Goal: Task Accomplishment & Management: Manage account settings

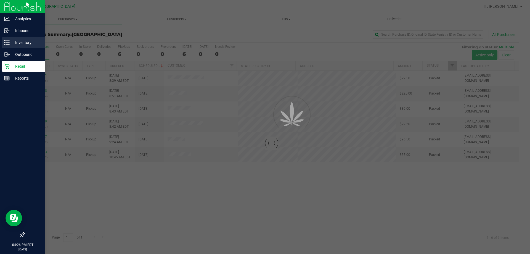
click at [18, 42] on p "Inventory" at bounding box center [26, 42] width 33 height 7
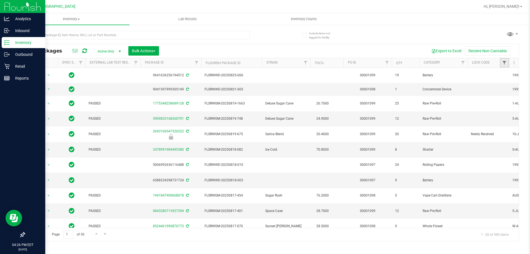
click at [503, 63] on span "Filter" at bounding box center [504, 62] width 4 height 4
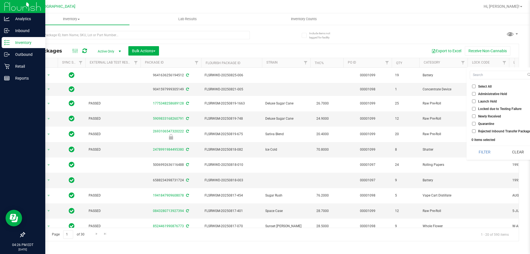
click at [475, 102] on input "Launch Hold" at bounding box center [474, 101] width 4 height 4
checkbox input "true"
click at [491, 150] on button "Filter" at bounding box center [485, 152] width 30 height 12
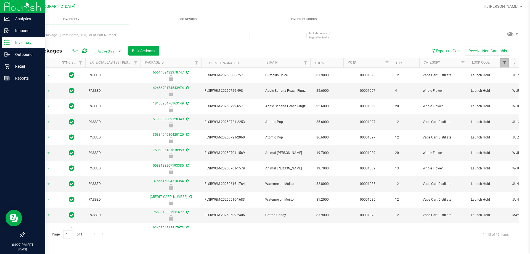
click at [507, 62] on span "Filter" at bounding box center [504, 62] width 4 height 4
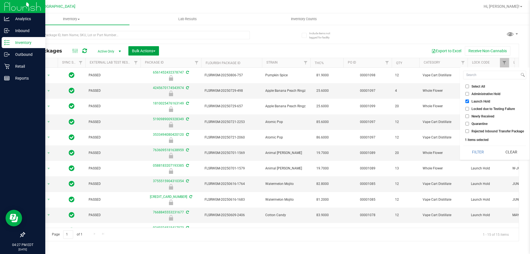
click at [150, 47] on button "Bulk Actions" at bounding box center [143, 50] width 31 height 9
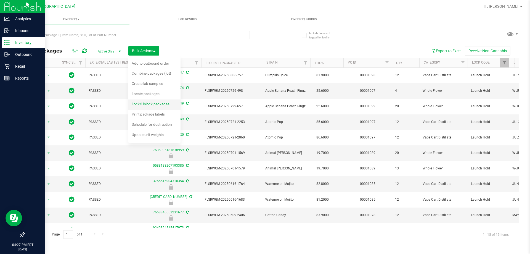
click at [162, 106] on div "Lock/Unlock packages" at bounding box center [154, 104] width 45 height 9
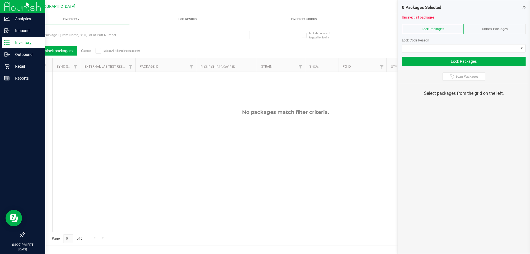
click at [101, 48] on span at bounding box center [99, 51] width 6 height 6
click at [0, 0] on input "Select All Filtered Packages (0)" at bounding box center [0, 0] width 0 height 0
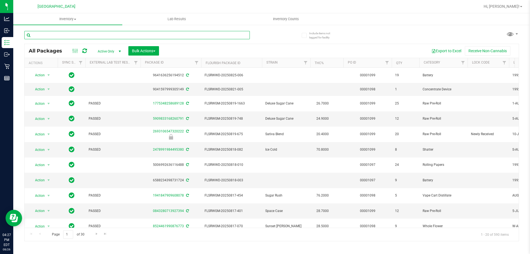
click at [153, 32] on input "text" at bounding box center [137, 35] width 226 height 8
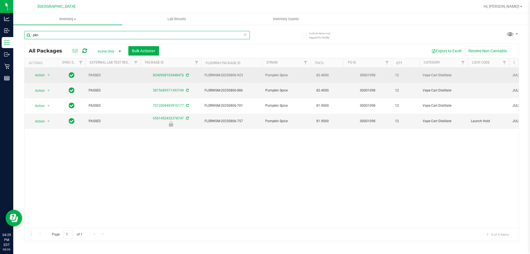
type input "pkn"
click at [44, 75] on span "Action" at bounding box center [37, 75] width 15 height 8
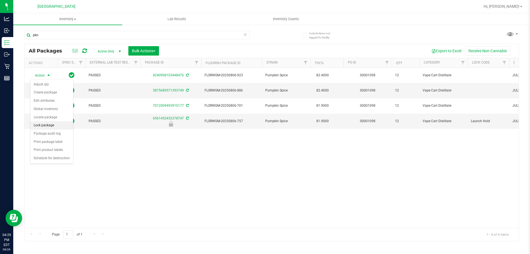
click at [44, 125] on li "Lock package" at bounding box center [51, 125] width 43 height 8
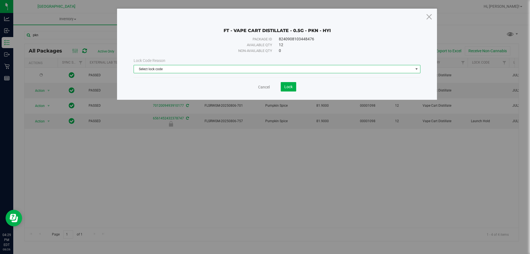
click at [279, 69] on span "Select lock code" at bounding box center [273, 69] width 279 height 8
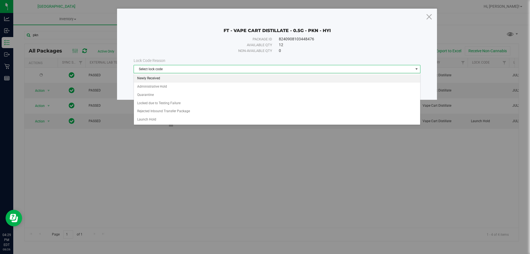
click at [160, 78] on li "Newly Received" at bounding box center [277, 78] width 286 height 8
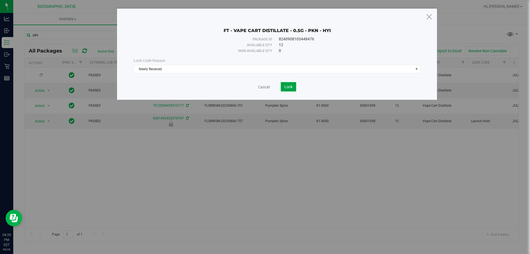
click at [283, 88] on button "Lock" at bounding box center [288, 86] width 15 height 9
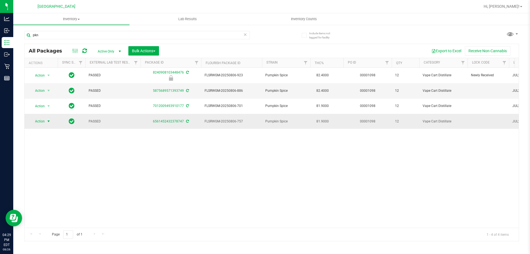
click at [52, 120] on span "select" at bounding box center [48, 121] width 7 height 8
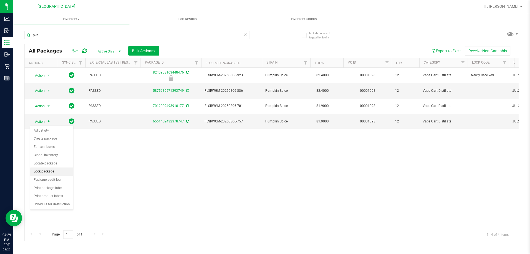
click at [46, 170] on li "Lock package" at bounding box center [51, 171] width 43 height 8
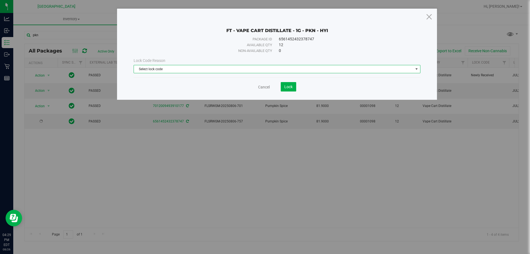
click at [216, 72] on span "Select lock code" at bounding box center [273, 69] width 279 height 8
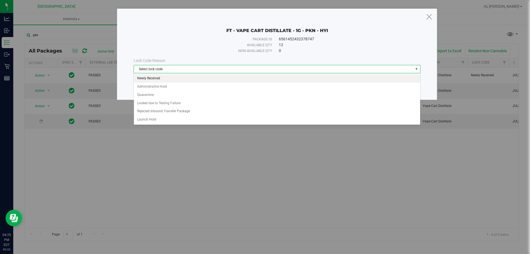
click at [180, 77] on li "Newly Received" at bounding box center [277, 78] width 286 height 8
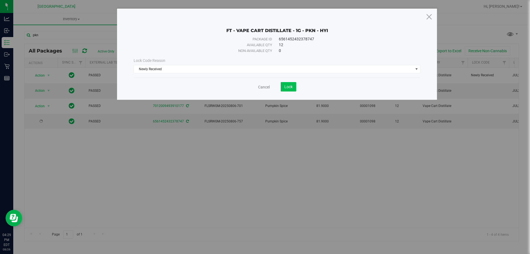
drag, startPoint x: 291, startPoint y: 80, endPoint x: 287, endPoint y: 88, distance: 8.0
click at [290, 81] on div "Cancel Lock" at bounding box center [277, 85] width 287 height 14
click at [287, 88] on span "Lock" at bounding box center [288, 86] width 8 height 4
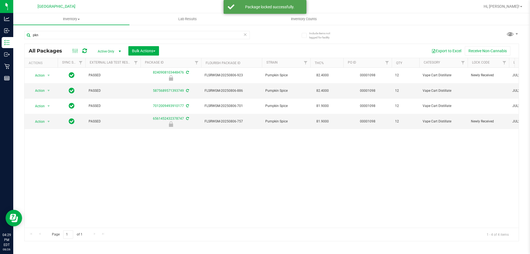
click at [246, 36] on icon at bounding box center [245, 34] width 4 height 7
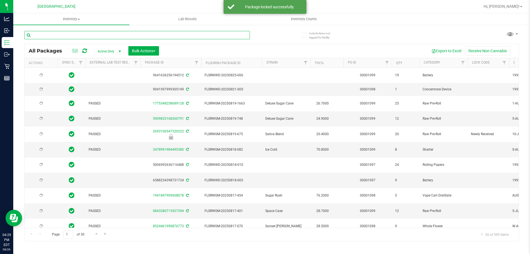
click at [190, 36] on input "text" at bounding box center [137, 35] width 226 height 8
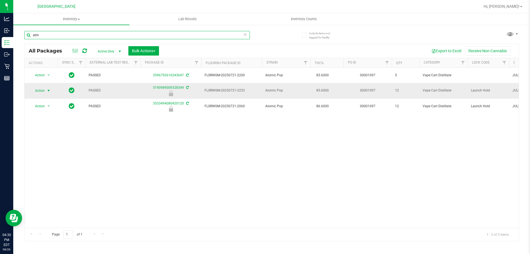
type input "atm"
click at [47, 92] on span "select" at bounding box center [48, 90] width 4 height 4
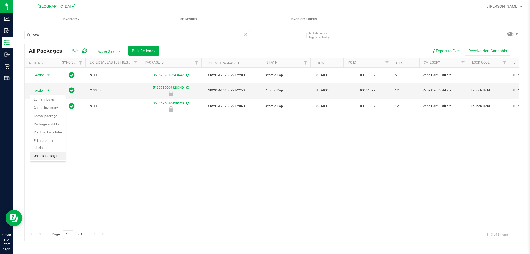
click at [49, 152] on li "Unlock package" at bounding box center [47, 156] width 35 height 8
click at [39, 92] on span "Action" at bounding box center [37, 91] width 15 height 8
click at [58, 139] on li "Lock package" at bounding box center [51, 141] width 43 height 8
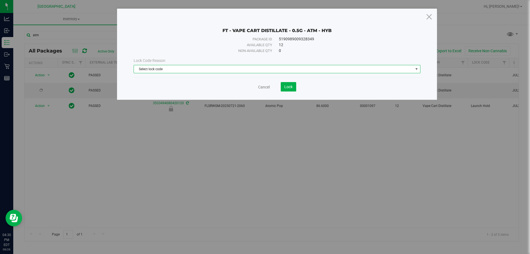
click at [169, 71] on span "Select lock code" at bounding box center [273, 69] width 279 height 8
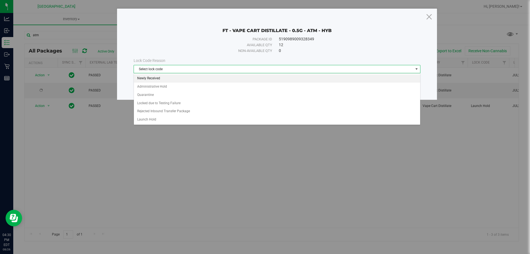
click at [160, 77] on li "Newly Received" at bounding box center [277, 78] width 286 height 8
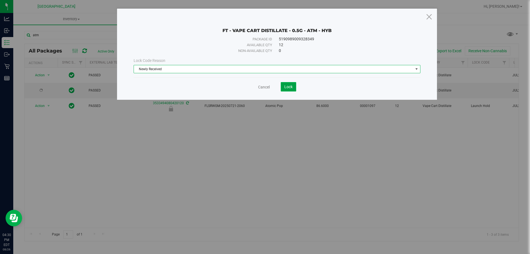
click at [285, 84] on span "Lock" at bounding box center [288, 86] width 8 height 4
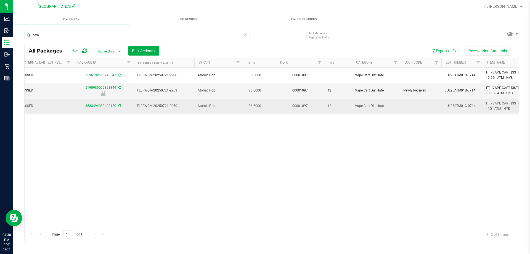
scroll to position [0, 68]
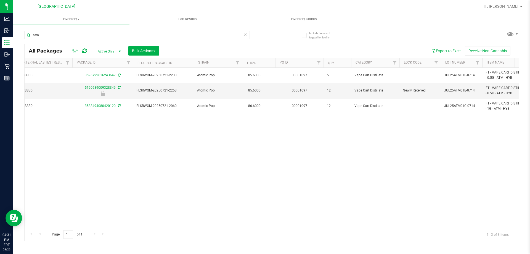
click at [245, 33] on icon at bounding box center [245, 34] width 4 height 7
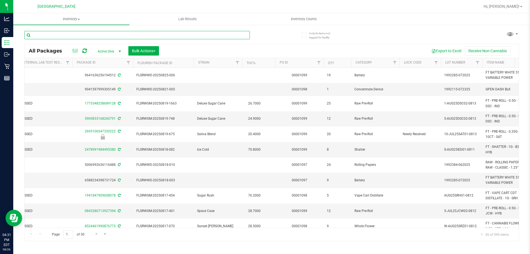
click at [179, 34] on input "text" at bounding box center [137, 35] width 226 height 8
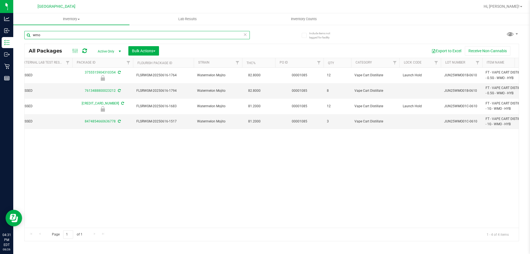
type input "wmo"
drag, startPoint x: 302, startPoint y: 9, endPoint x: 453, endPoint y: 22, distance: 151.3
click at [453, 22] on ul "Inventory All packages All inventory Waste log Create inventory Lab Results Inv…" at bounding box center [278, 19] width 530 height 12
drag, startPoint x: 456, startPoint y: 20, endPoint x: 358, endPoint y: 164, distance: 173.8
click at [358, 164] on div "Action Action Edit attributes Global inventory Locate package Package audit log…" at bounding box center [272, 148] width 494 height 160
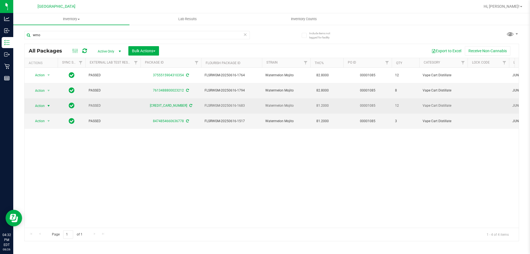
click at [49, 105] on span "select" at bounding box center [48, 106] width 4 height 4
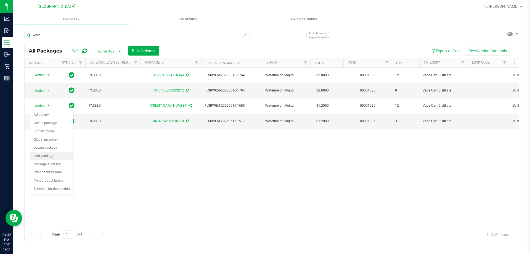
click at [48, 158] on li "Lock package" at bounding box center [51, 156] width 43 height 8
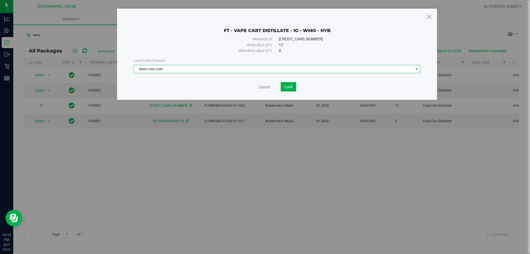
click at [174, 69] on span "Select lock code" at bounding box center [273, 69] width 279 height 8
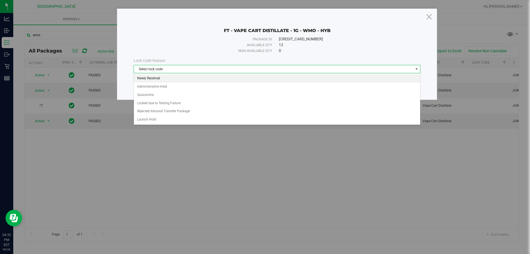
click at [163, 80] on li "Newly Received" at bounding box center [277, 78] width 286 height 8
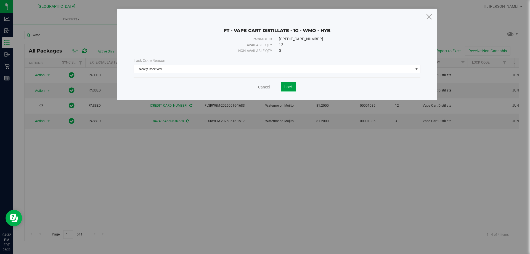
click at [284, 86] on button "Lock" at bounding box center [288, 86] width 15 height 9
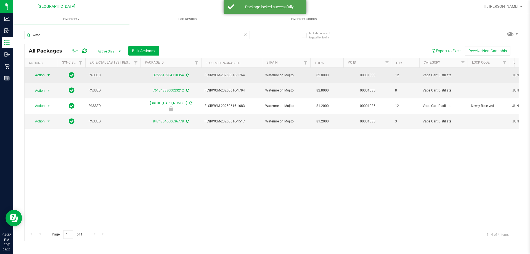
click at [48, 73] on span "select" at bounding box center [48, 75] width 4 height 4
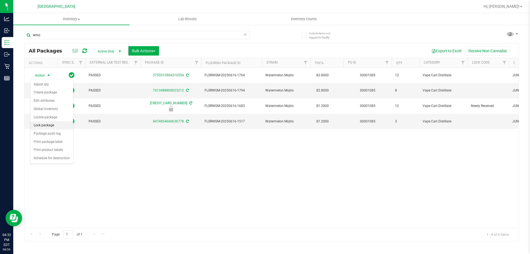
click at [50, 124] on li "Lock package" at bounding box center [51, 125] width 43 height 8
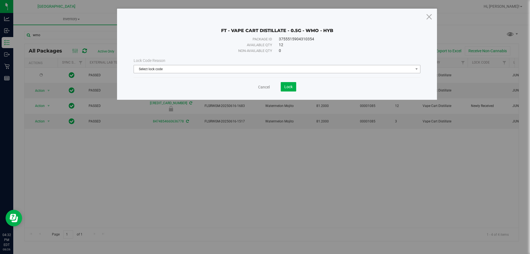
drag, startPoint x: 152, startPoint y: 62, endPoint x: 156, endPoint y: 68, distance: 6.7
click at [155, 64] on div "Lock Code Reason Select lock code Select lock code Newly Received Administrativ…" at bounding box center [276, 65] width 295 height 15
click at [156, 68] on span "Select lock code" at bounding box center [273, 69] width 279 height 8
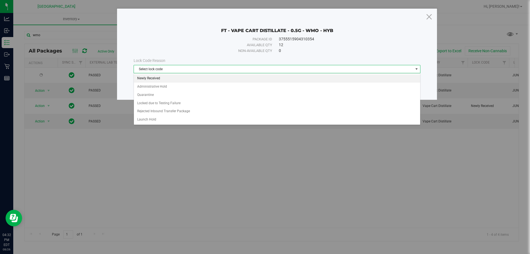
click at [158, 79] on li "Newly Received" at bounding box center [277, 78] width 286 height 8
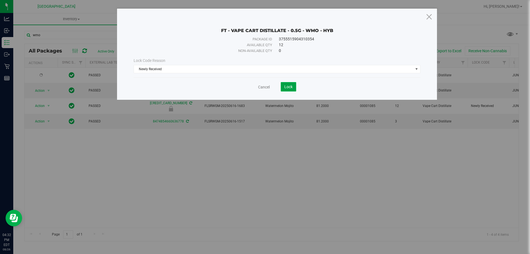
click at [290, 90] on button "Lock" at bounding box center [288, 86] width 15 height 9
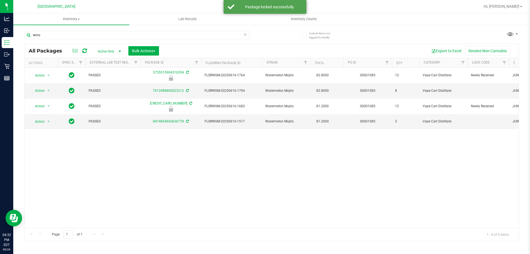
click at [244, 36] on icon at bounding box center [245, 34] width 4 height 7
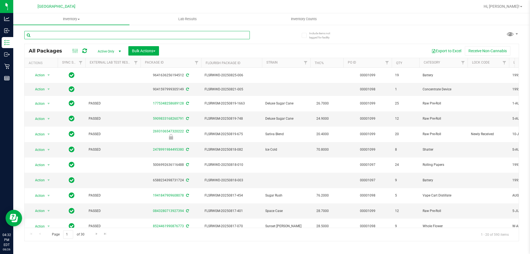
click at [194, 39] on input "text" at bounding box center [137, 35] width 226 height 8
type input "ccy"
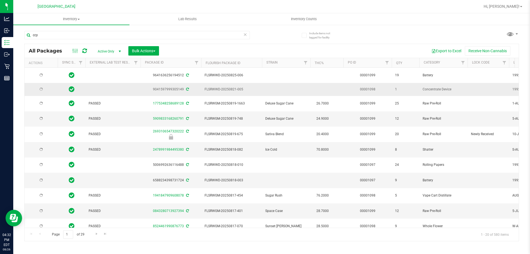
click at [215, 98] on tr "PASSED 1775348258689128 FLSRWGM-20250819-1663 Deluxe Sugar Cane 26.7000 0000109…" at bounding box center [444, 103] width 838 height 15
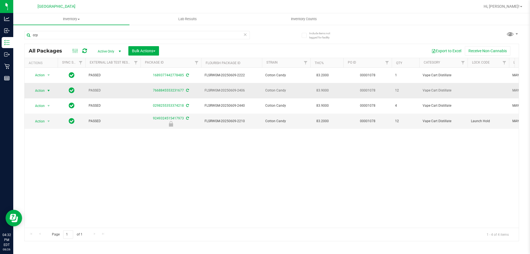
click at [41, 87] on span "Action" at bounding box center [37, 91] width 15 height 8
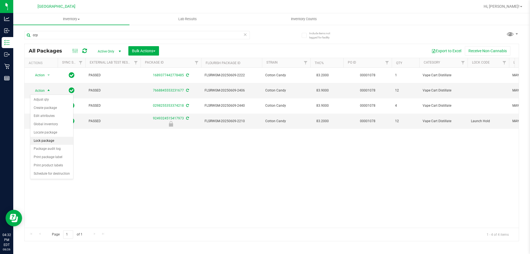
click at [47, 140] on li "Lock package" at bounding box center [51, 141] width 43 height 8
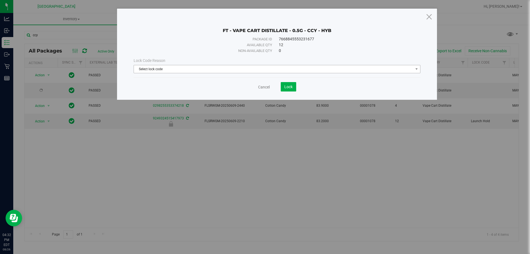
click at [295, 66] on span "Select lock code" at bounding box center [273, 69] width 279 height 8
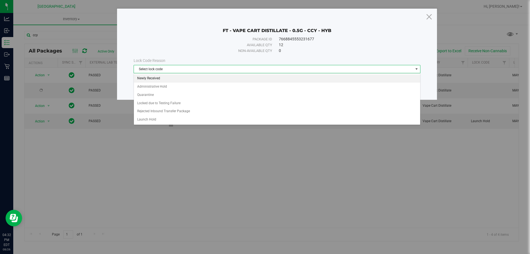
click at [161, 76] on li "Newly Received" at bounding box center [277, 78] width 286 height 8
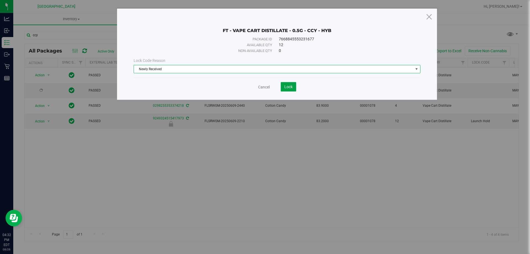
click at [292, 83] on button "Lock" at bounding box center [288, 86] width 15 height 9
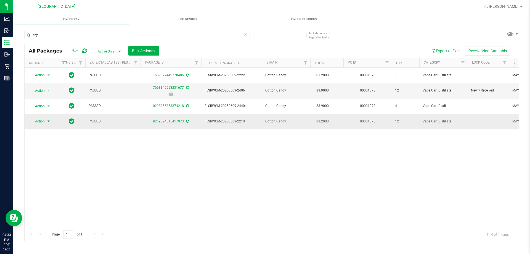
click at [45, 122] on span "select" at bounding box center [48, 121] width 7 height 8
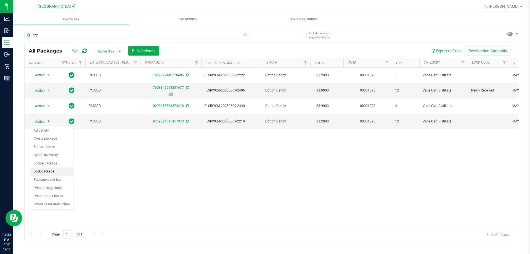
click at [51, 170] on li "Lock package" at bounding box center [51, 171] width 43 height 8
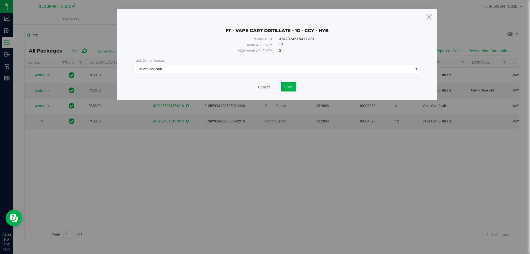
click at [209, 68] on span "Select lock code" at bounding box center [273, 69] width 279 height 8
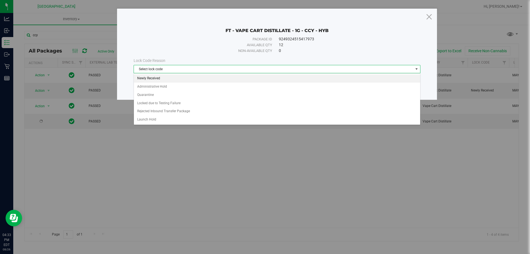
click at [148, 78] on li "Newly Received" at bounding box center [277, 78] width 286 height 8
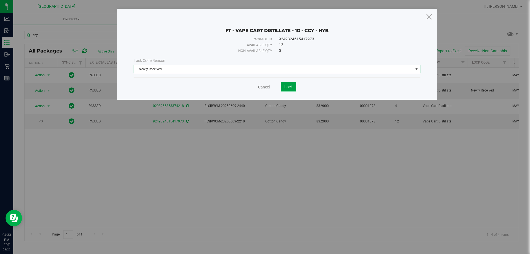
click at [291, 85] on span "Lock" at bounding box center [288, 86] width 8 height 4
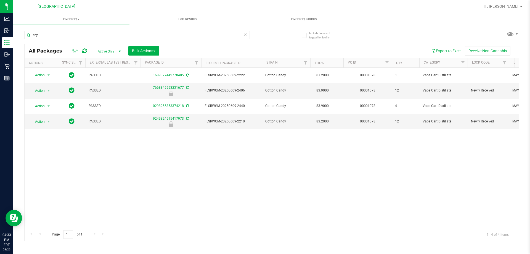
click at [245, 35] on icon at bounding box center [245, 34] width 4 height 7
